Goal: Task Accomplishment & Management: Use online tool/utility

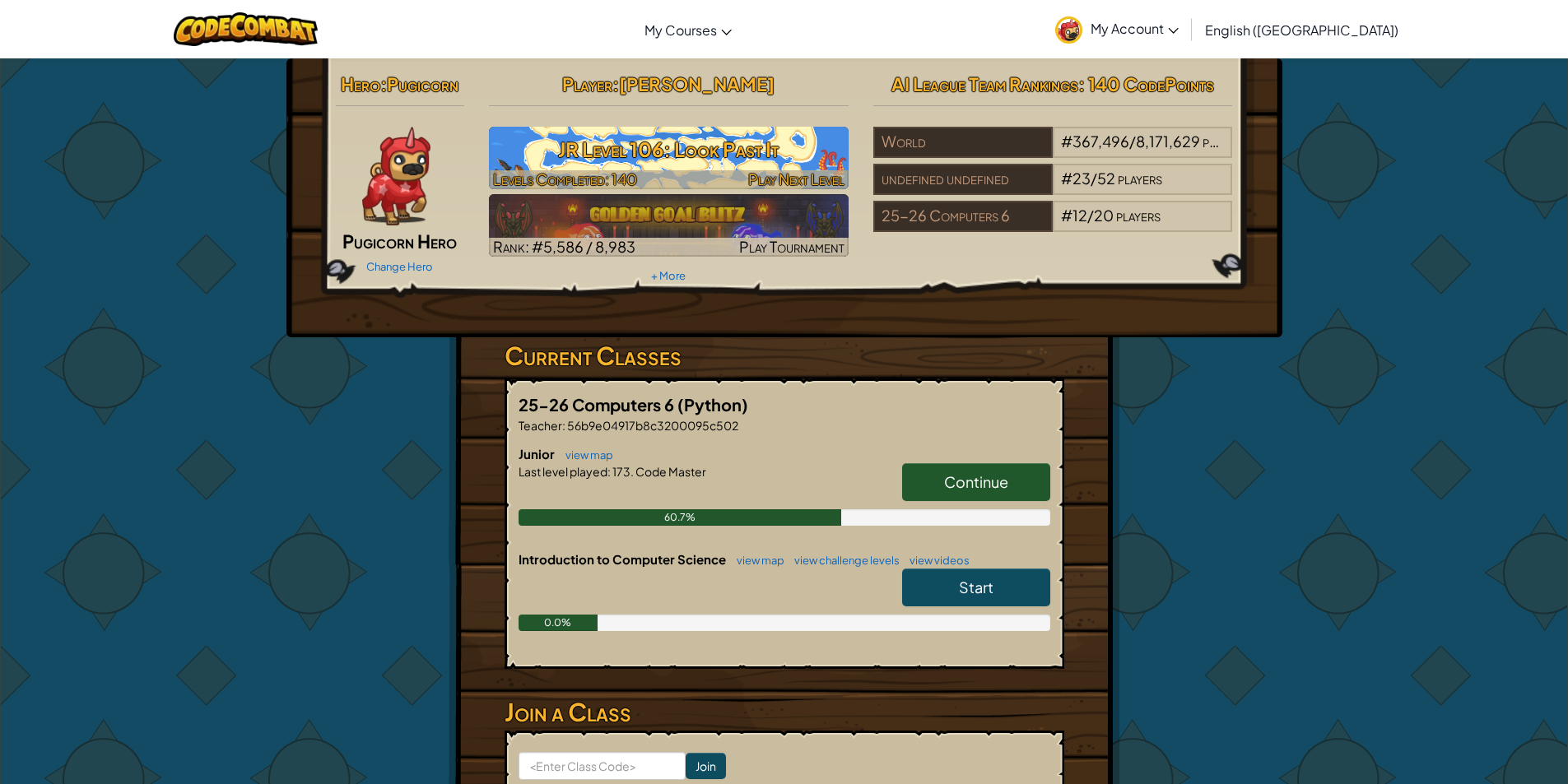
click at [677, 171] on div at bounding box center [668, 180] width 359 height 19
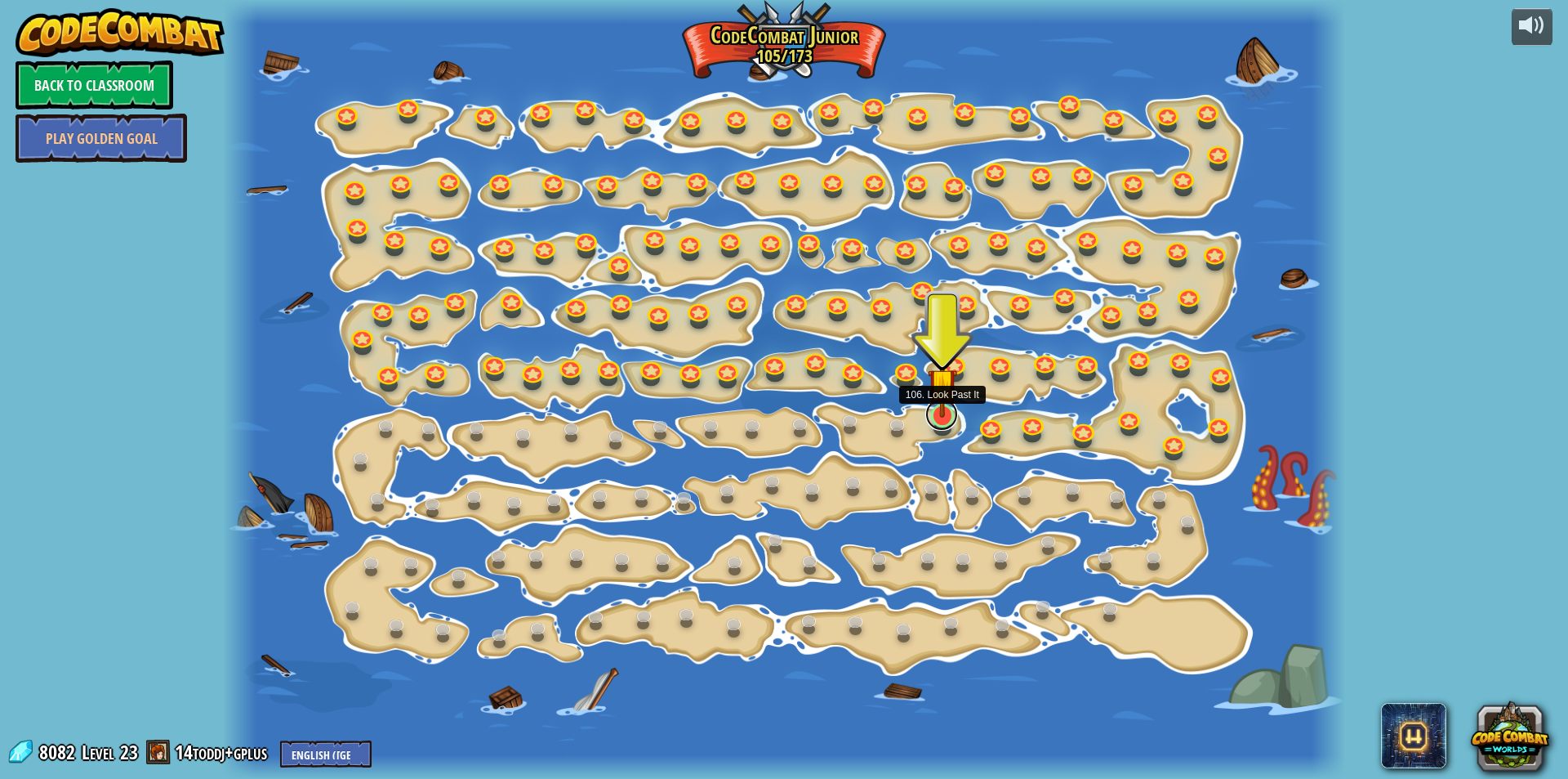
click at [933, 419] on link at bounding box center [941, 414] width 33 height 33
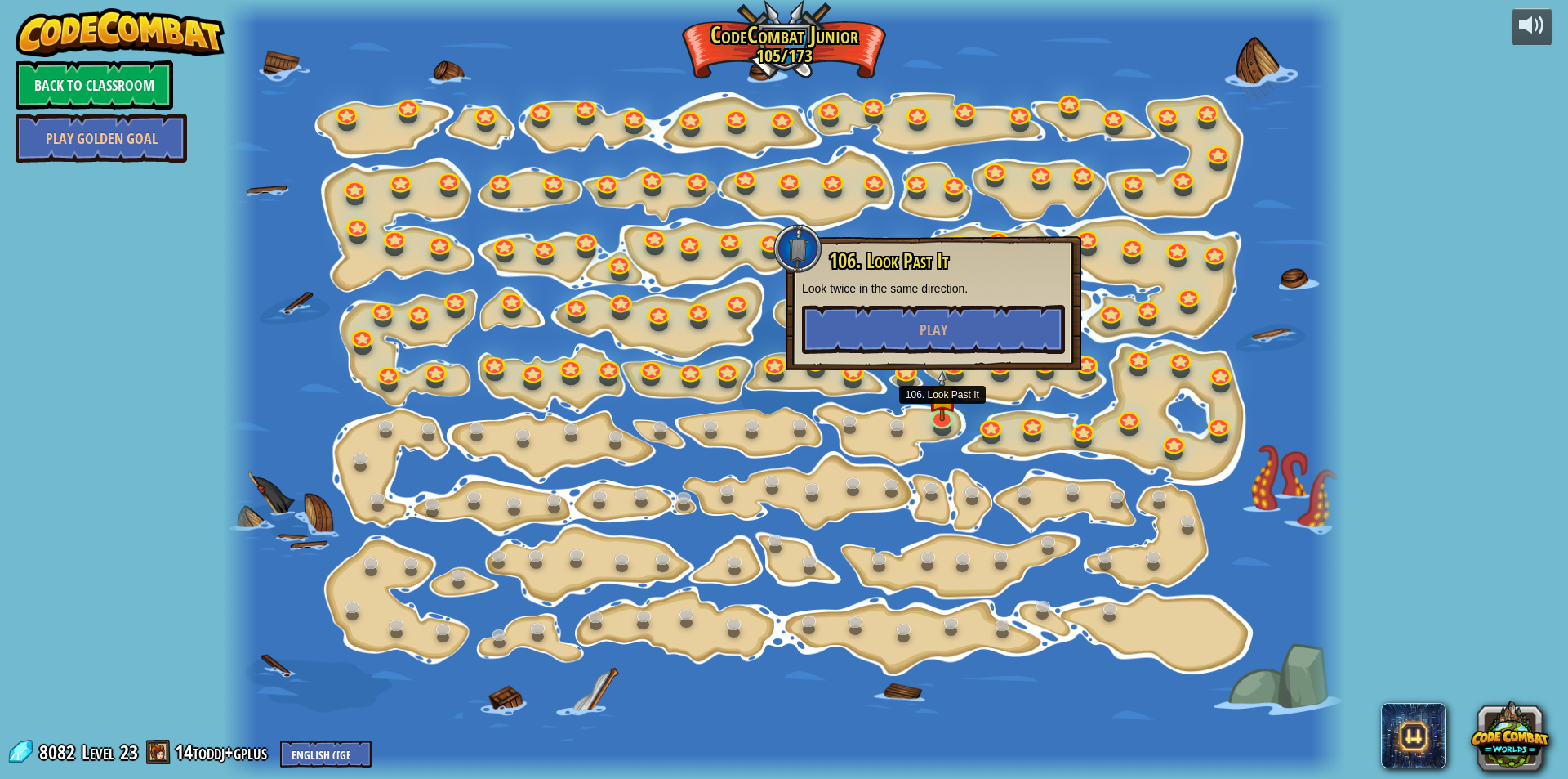
click at [923, 301] on div "106. Look Past It Look twice in the same direction. Play" at bounding box center [933, 302] width 263 height 104
click at [955, 321] on button "Play" at bounding box center [933, 329] width 263 height 49
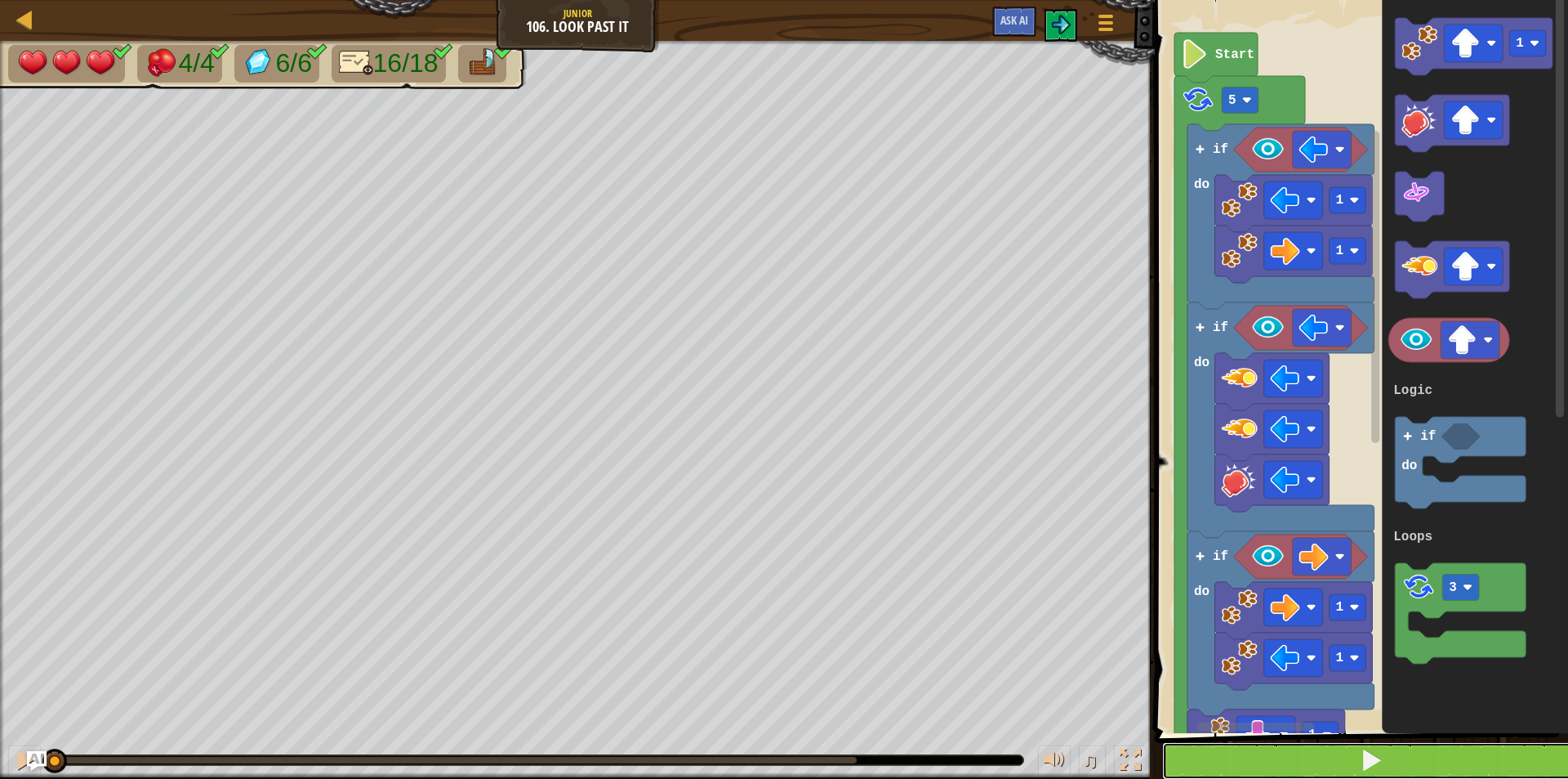
click at [1290, 746] on button at bounding box center [1371, 760] width 418 height 37
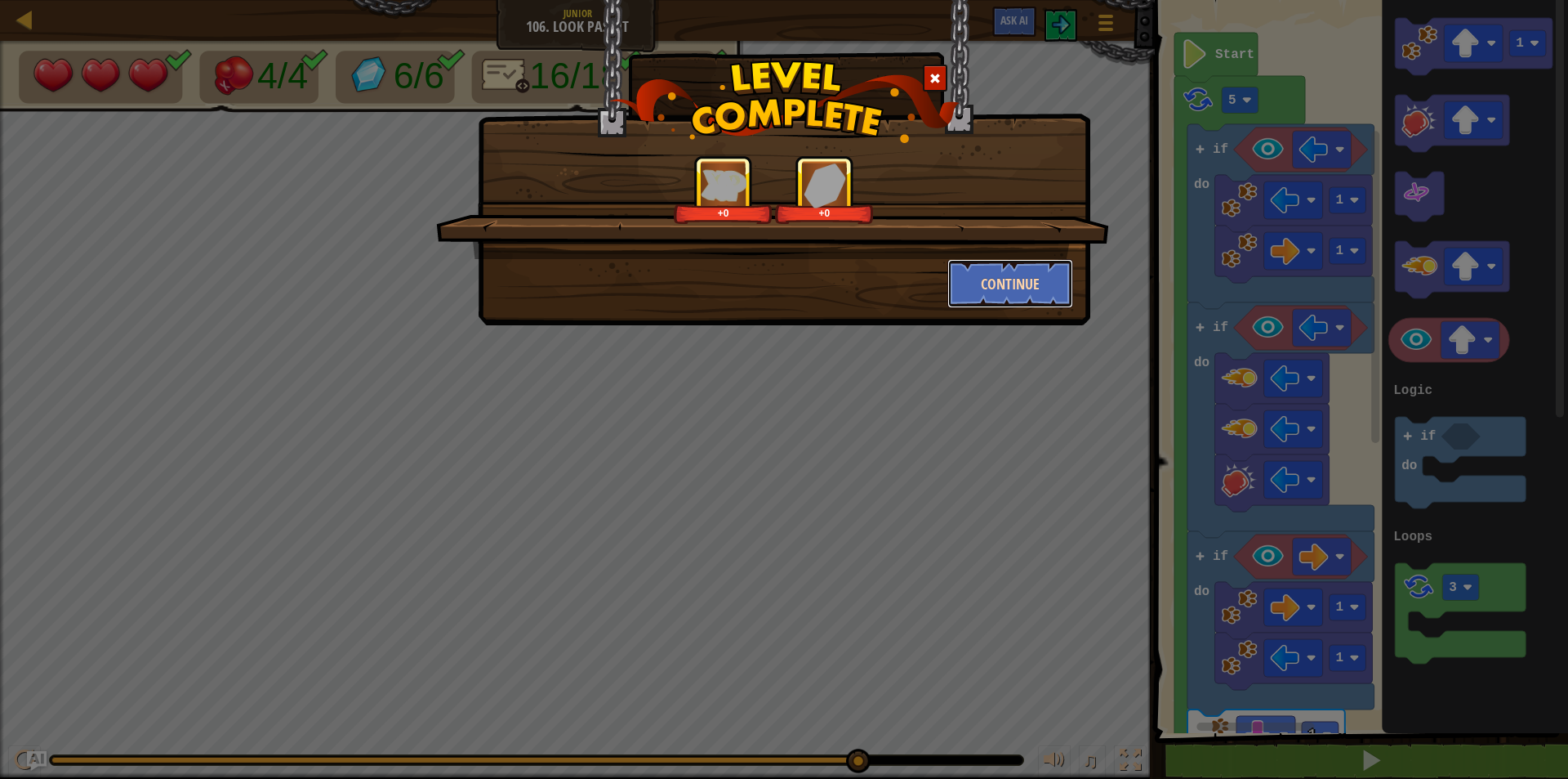
click at [1015, 277] on button "Continue" at bounding box center [1010, 284] width 126 height 49
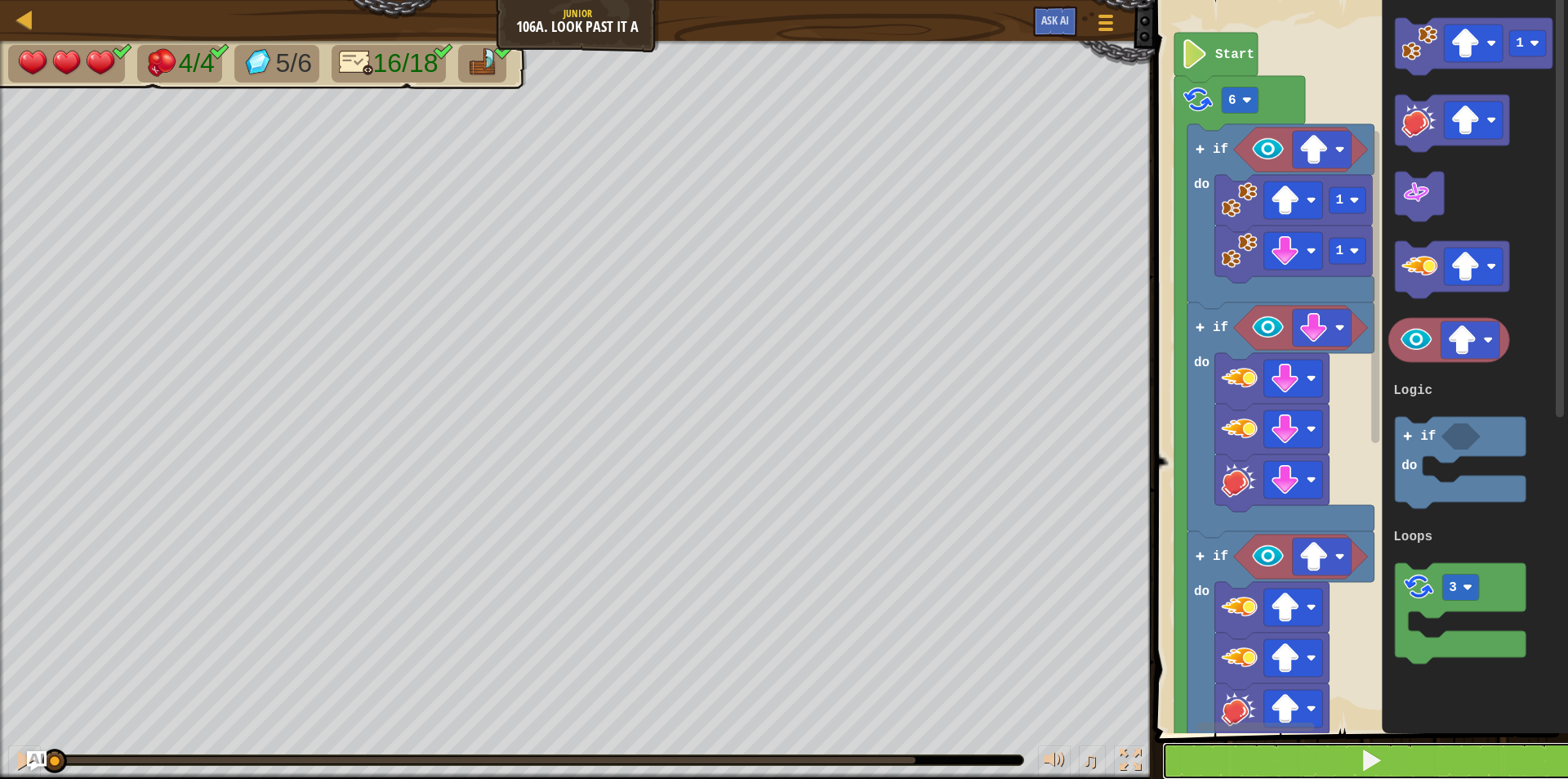
click at [1371, 760] on span at bounding box center [1371, 759] width 23 height 23
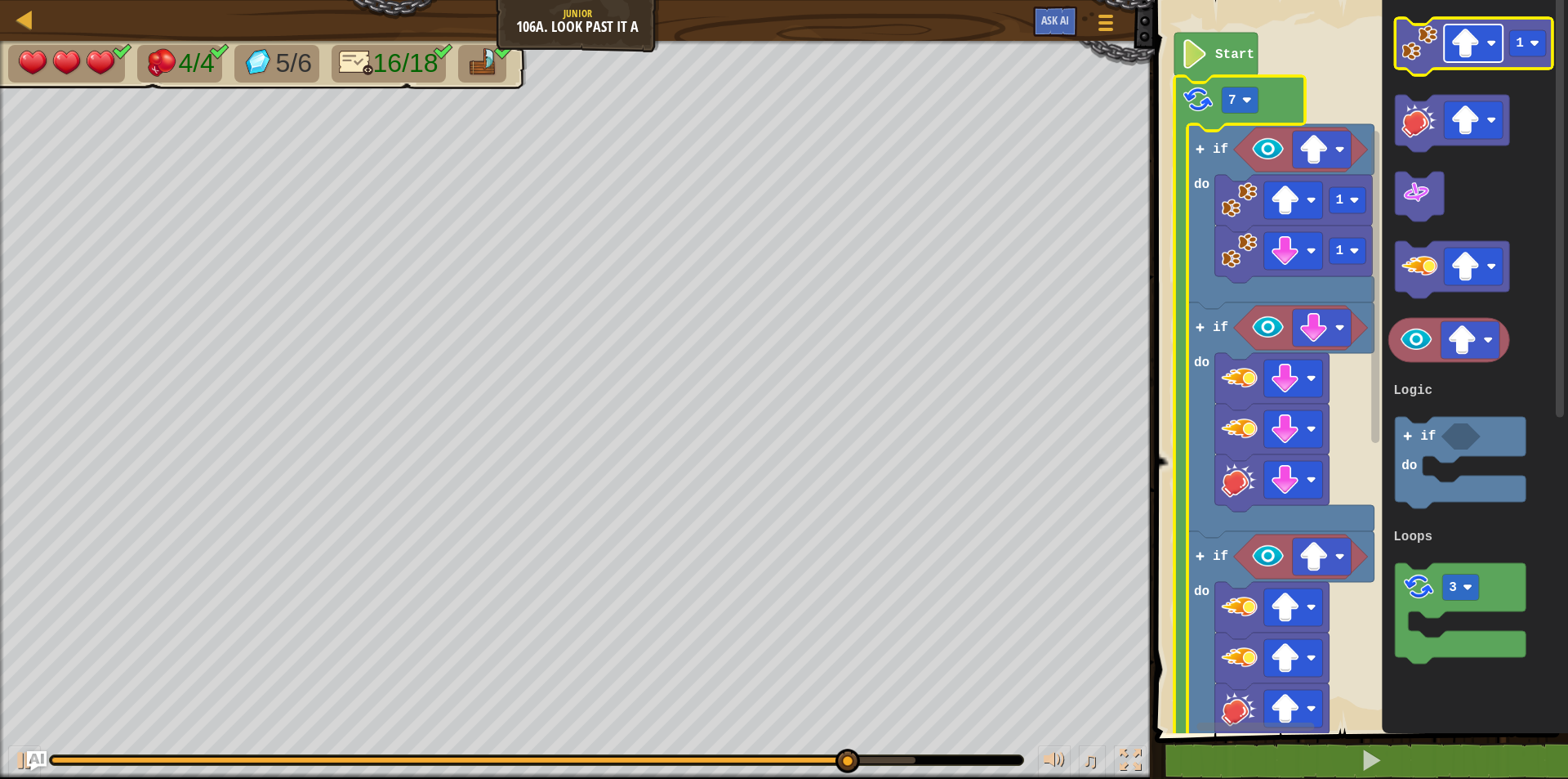
click at [1452, 51] on g "Blockly Workspace" at bounding box center [1474, 43] width 59 height 37
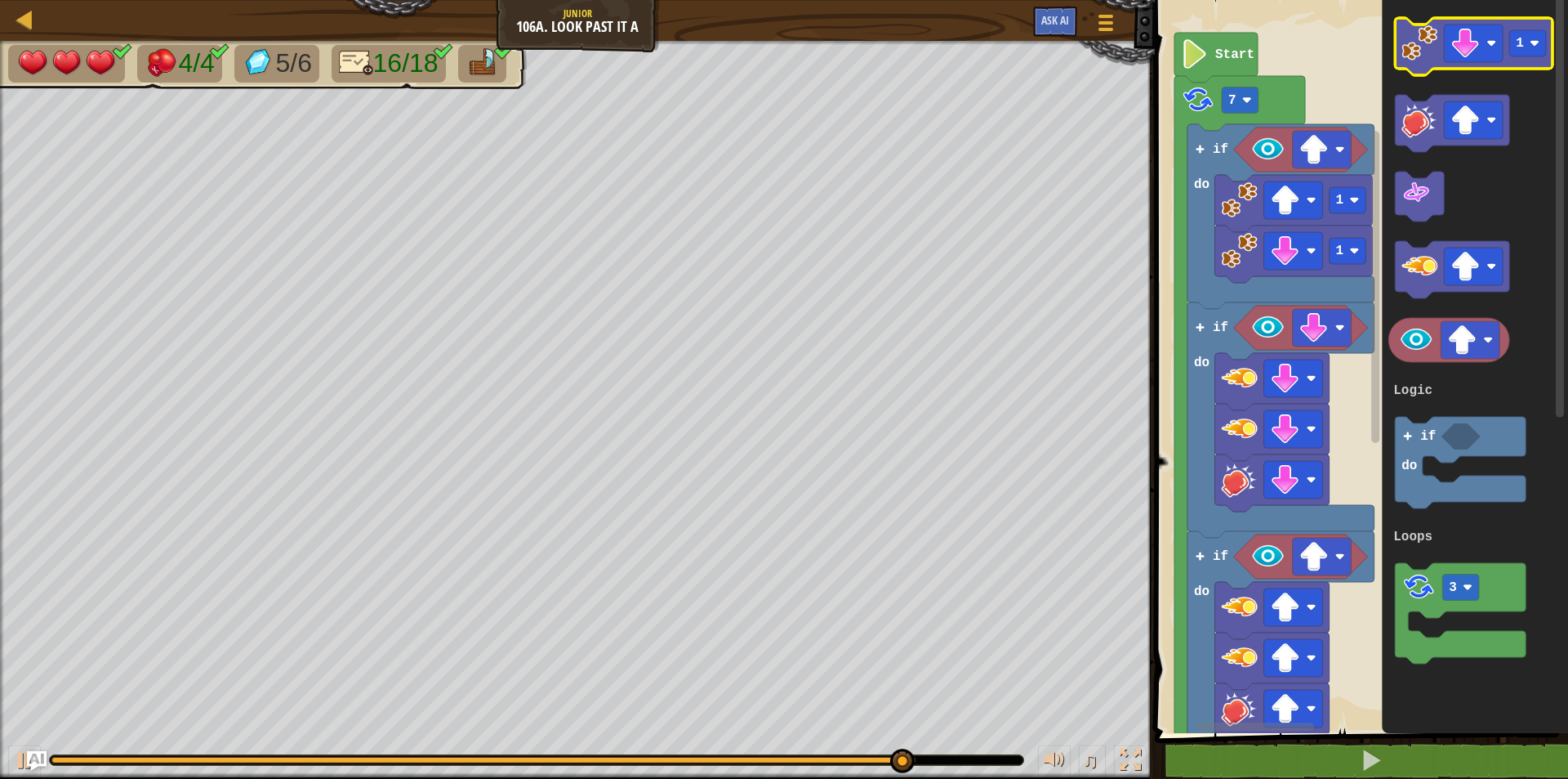
click at [1408, 40] on g "1" at bounding box center [1474, 46] width 158 height 57
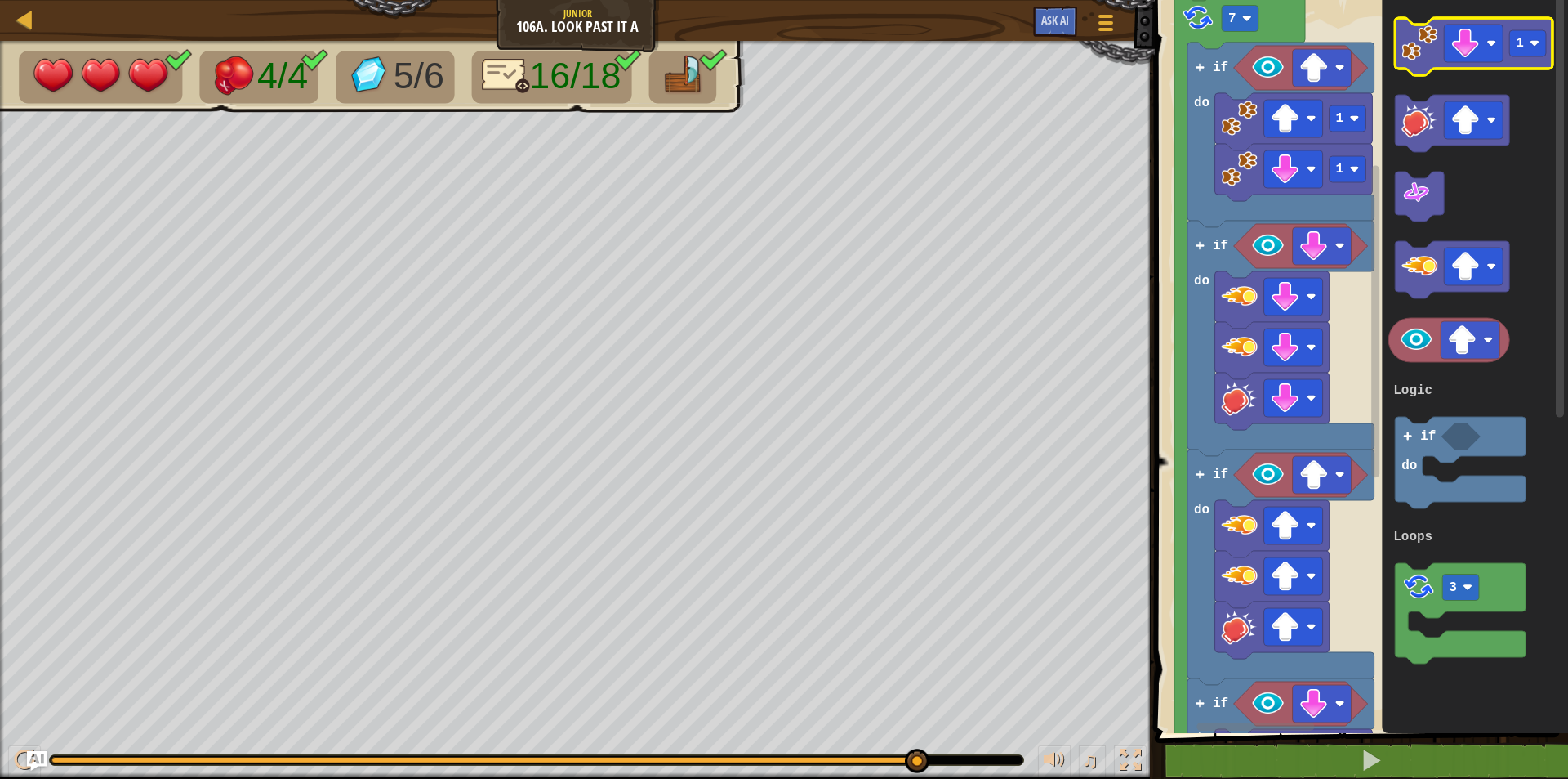
click at [1442, 48] on icon "Blockly Workspace" at bounding box center [1474, 46] width 158 height 57
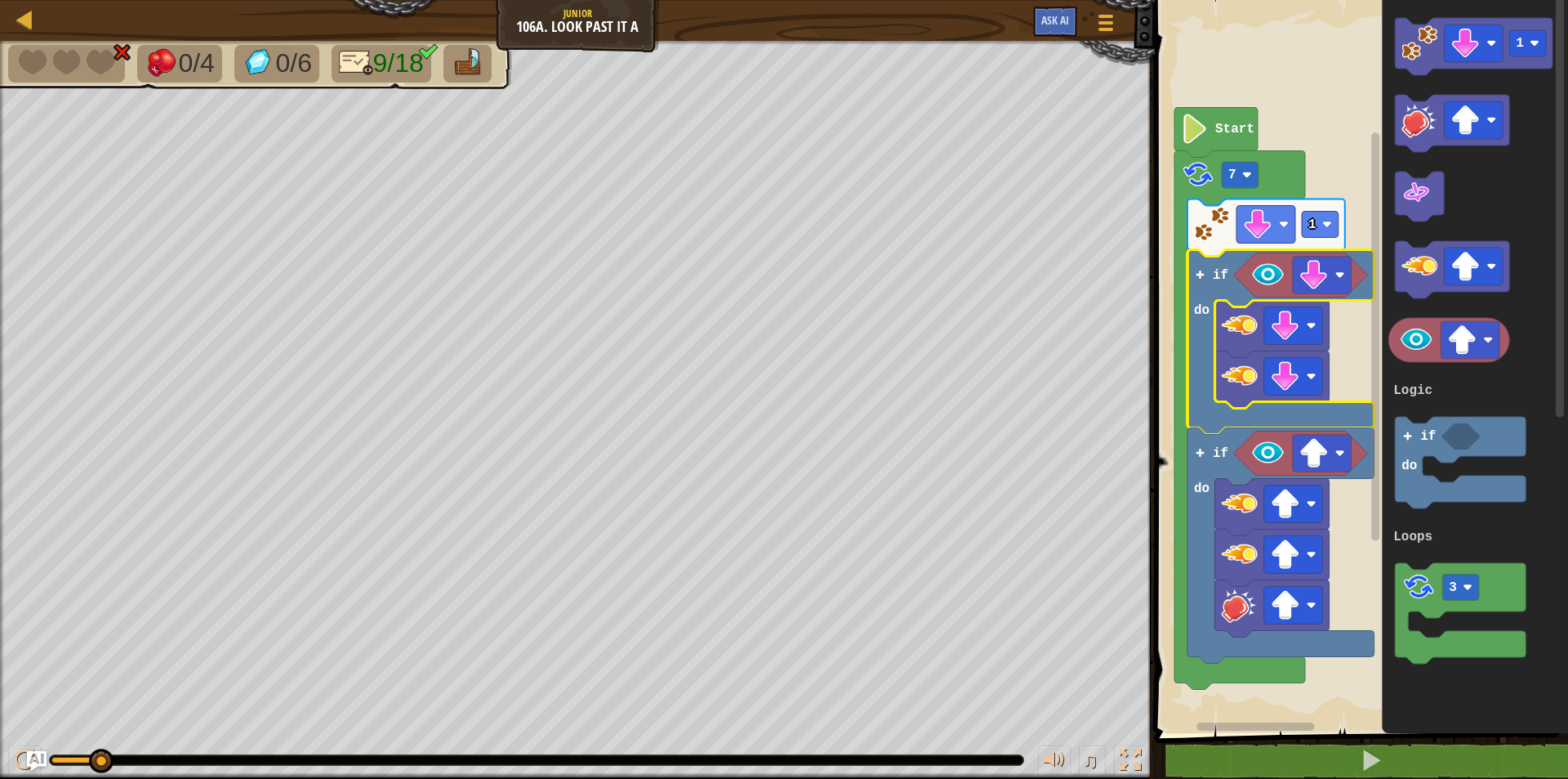
click at [1182, 118] on image "Blockly Workspace" at bounding box center [1194, 129] width 28 height 30
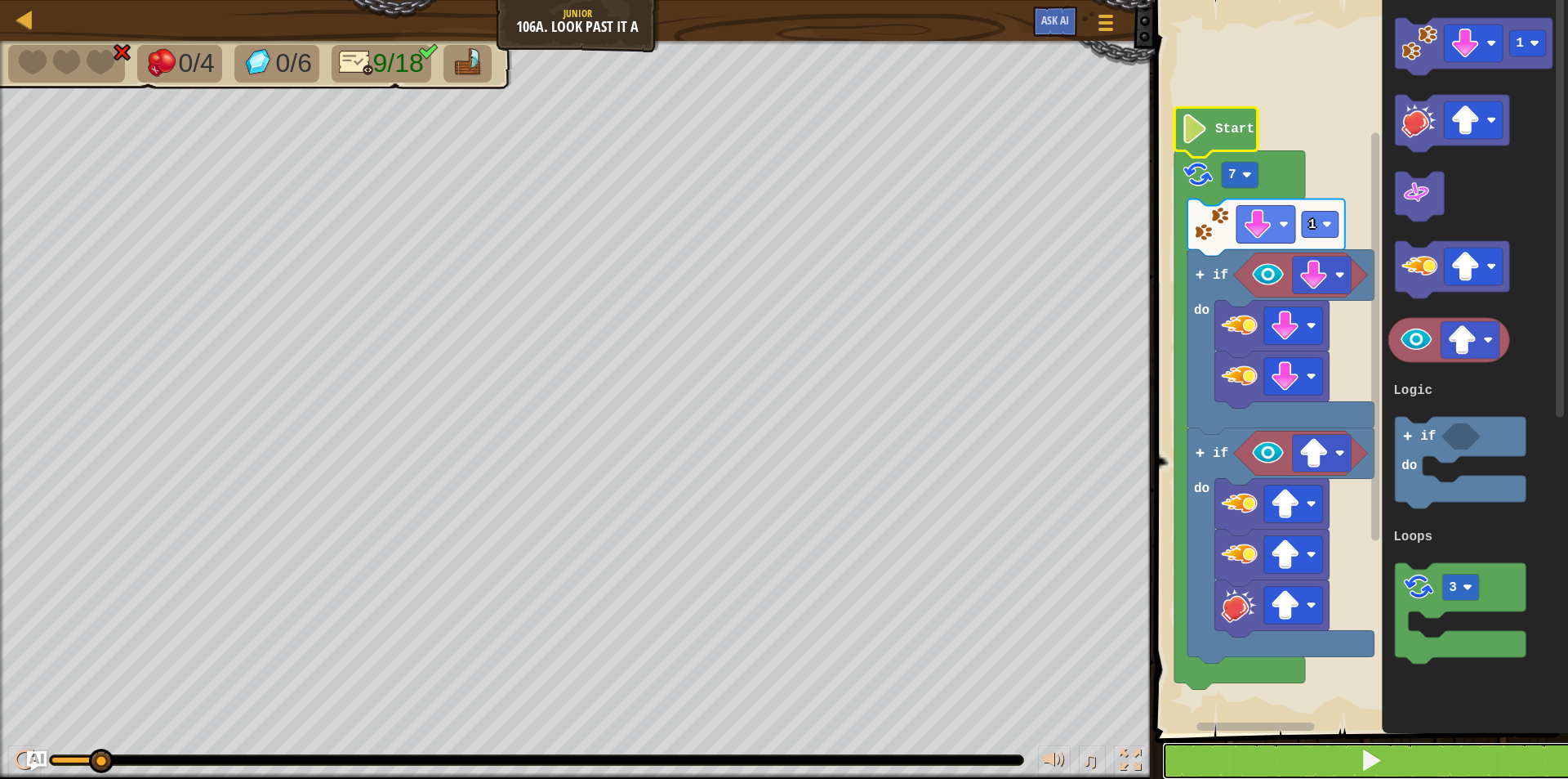
click at [1462, 751] on button at bounding box center [1371, 760] width 418 height 37
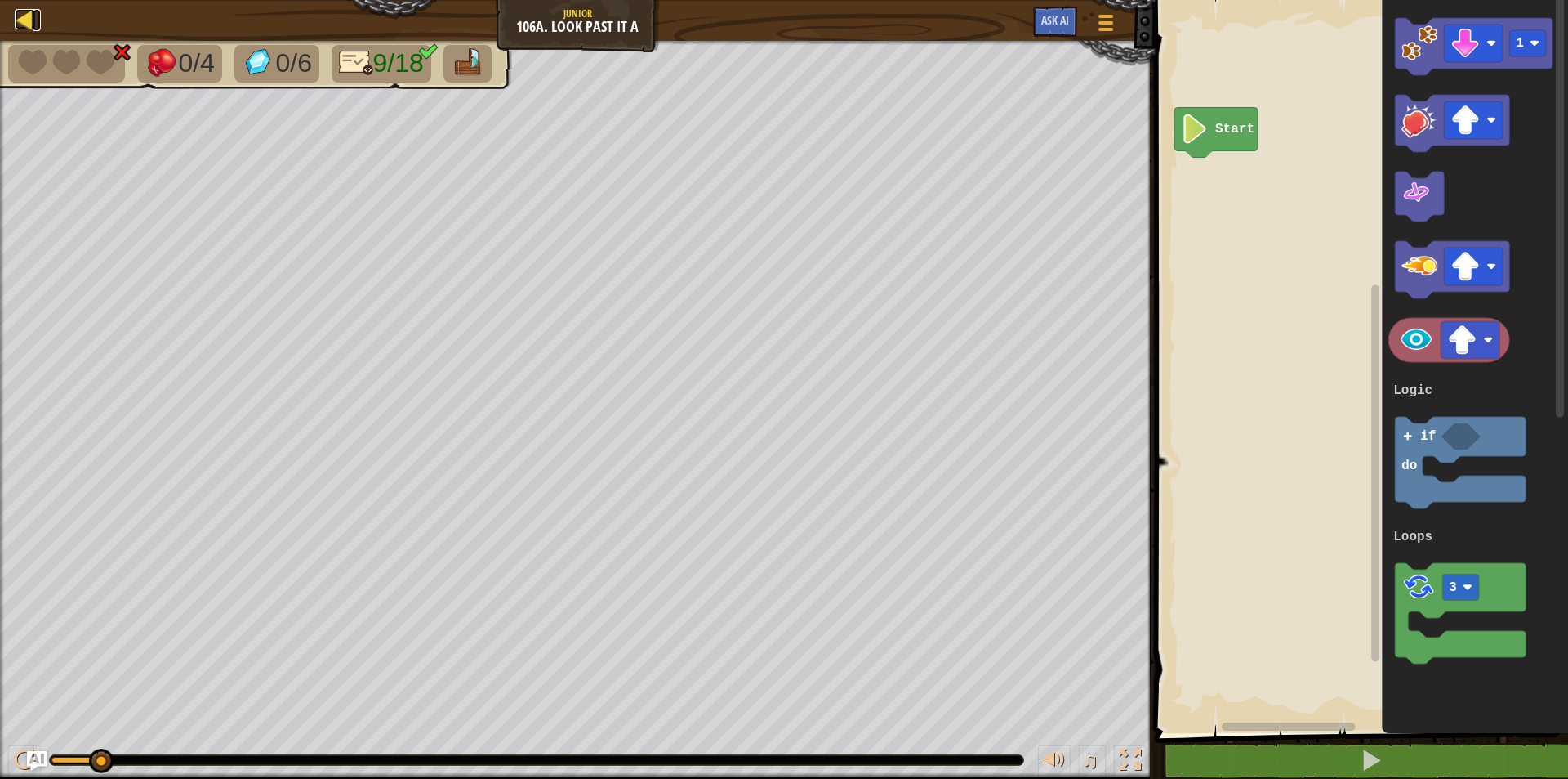
click at [31, 22] on div at bounding box center [25, 19] width 21 height 21
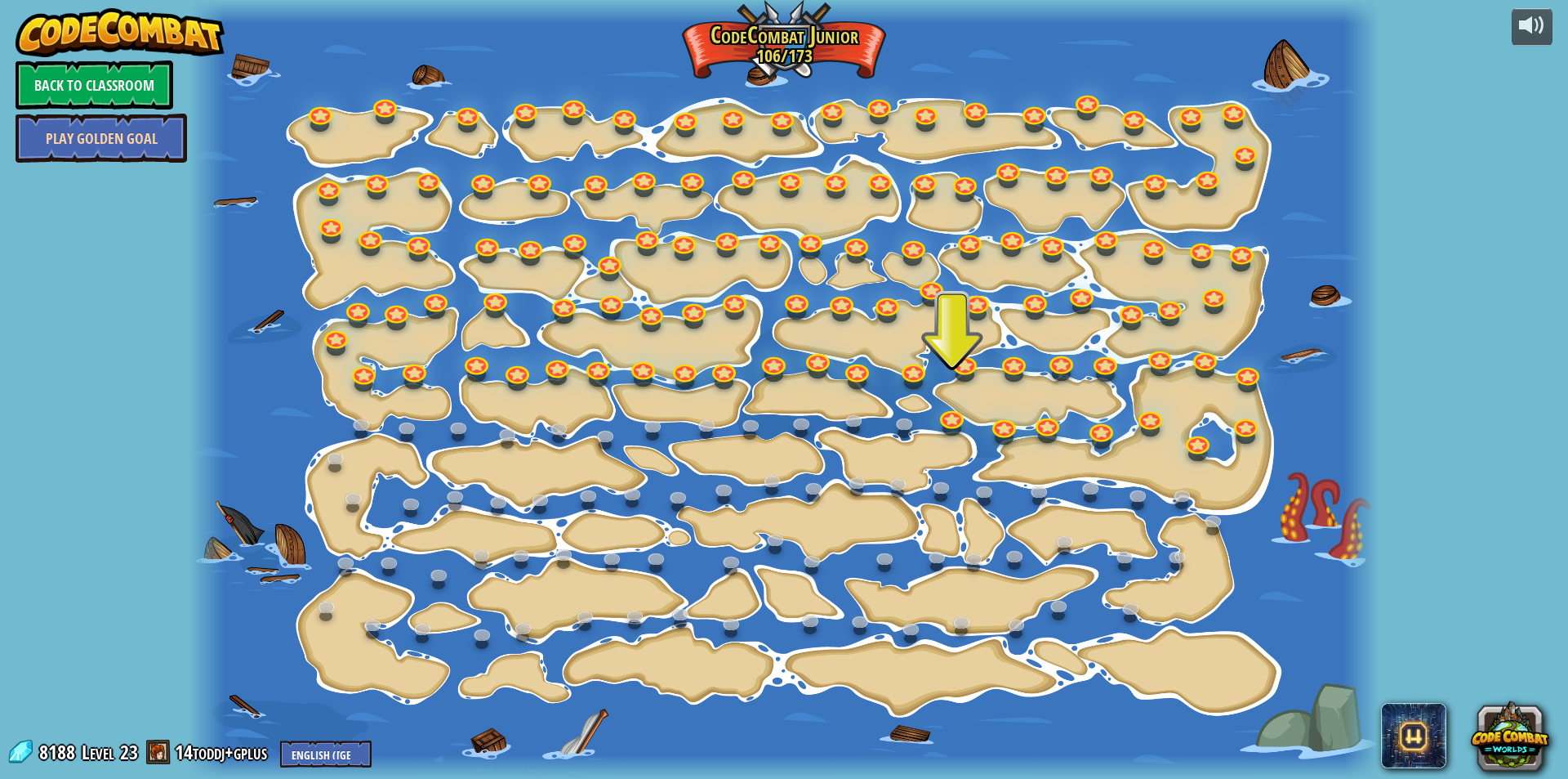
click at [121, 117] on link "Play Golden Goal" at bounding box center [102, 138] width 171 height 49
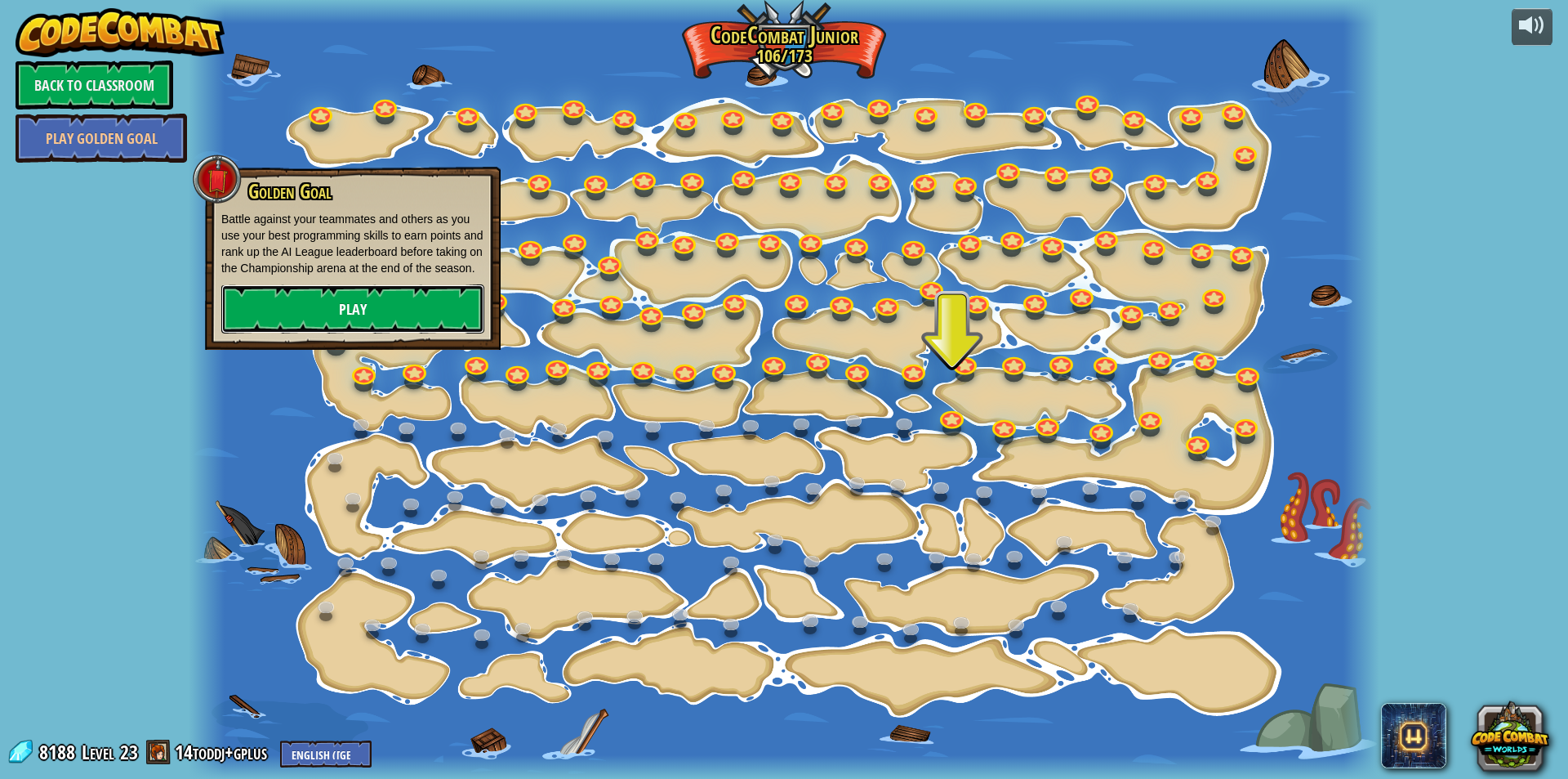
click at [335, 318] on link "Play" at bounding box center [353, 309] width 263 height 49
